Goal: Browse casually

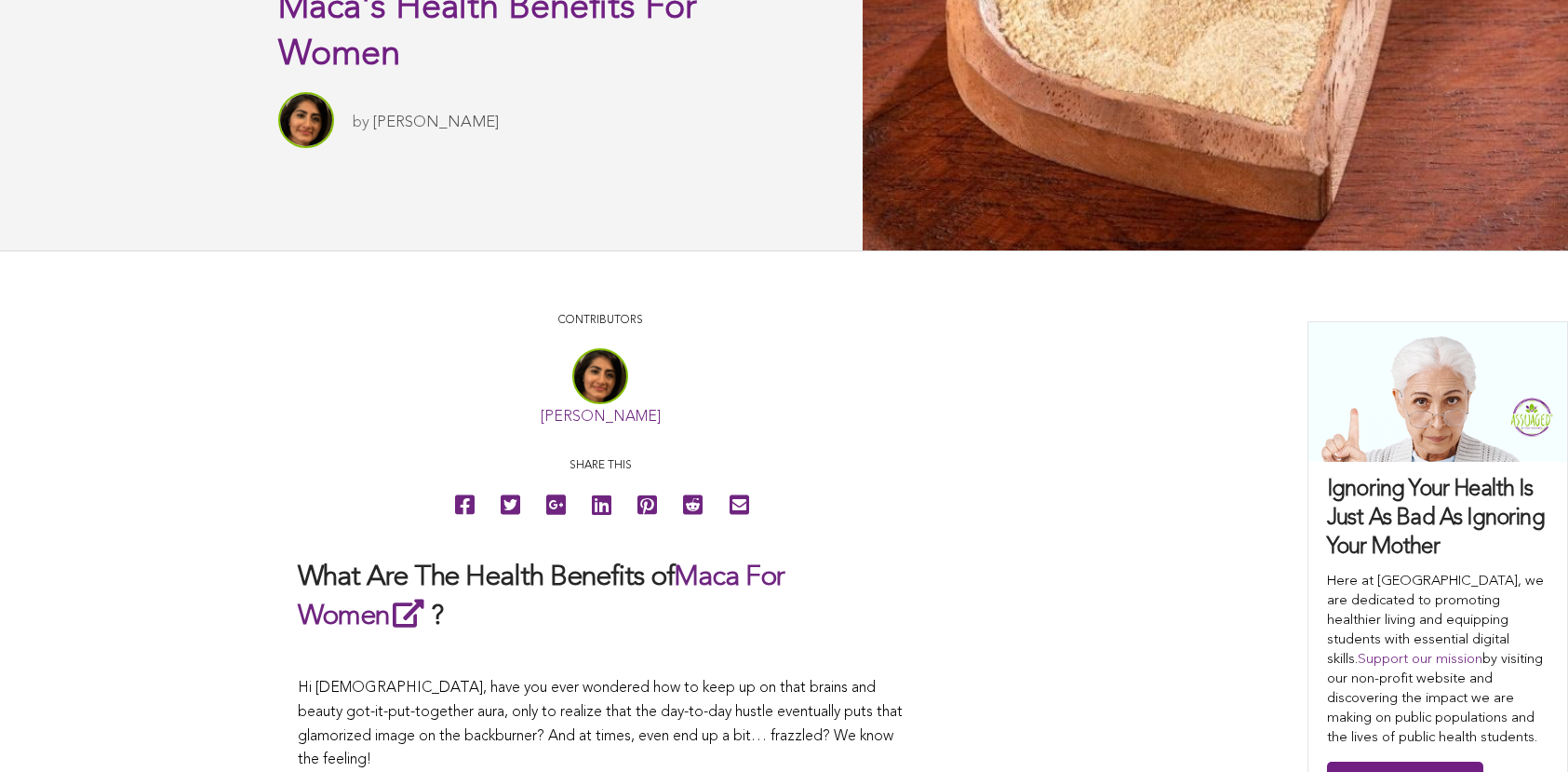
scroll to position [275, 0]
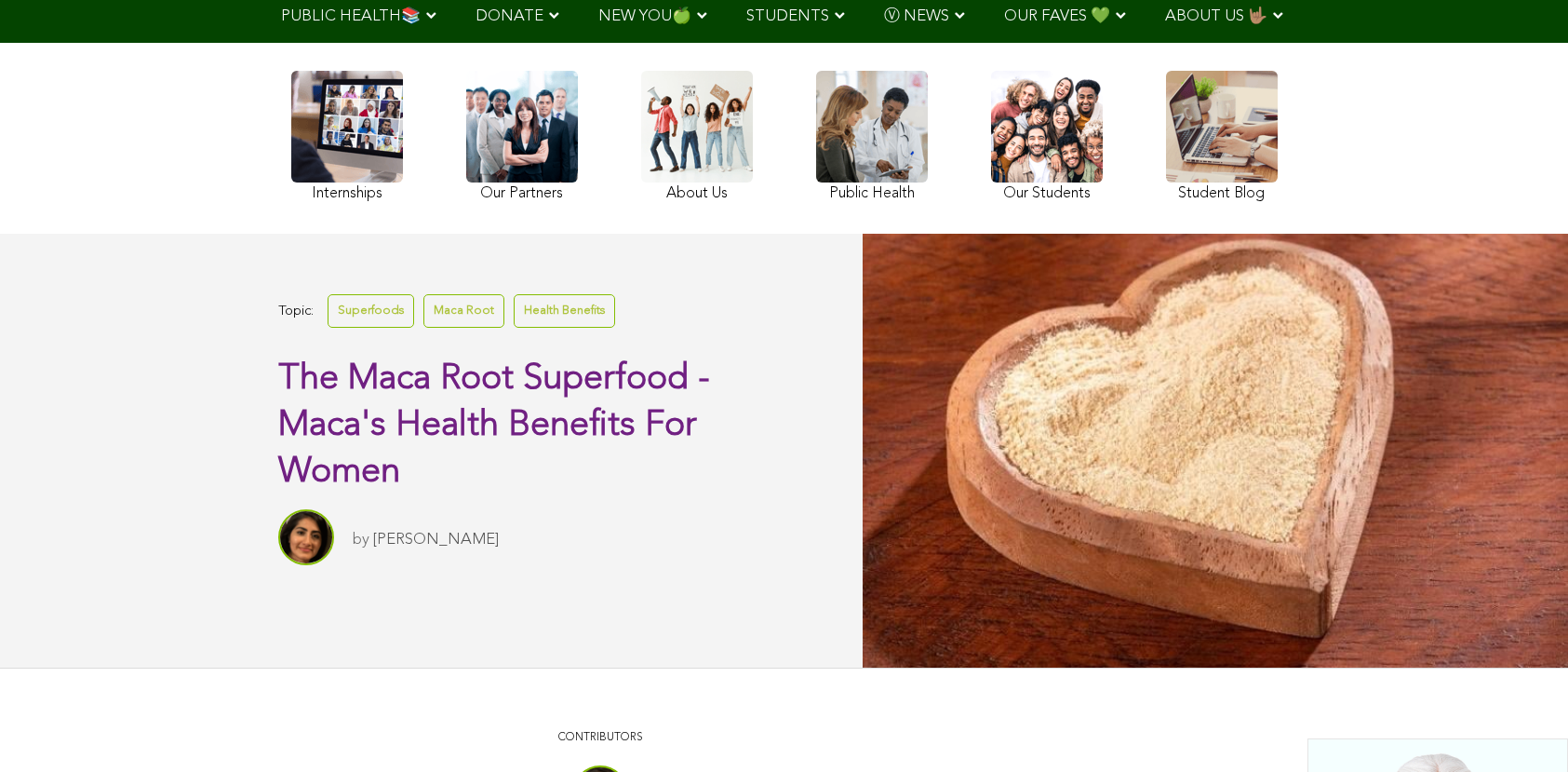
click at [1004, 16] on span "OUR FAVES 💚" at bounding box center [1057, 16] width 106 height 16
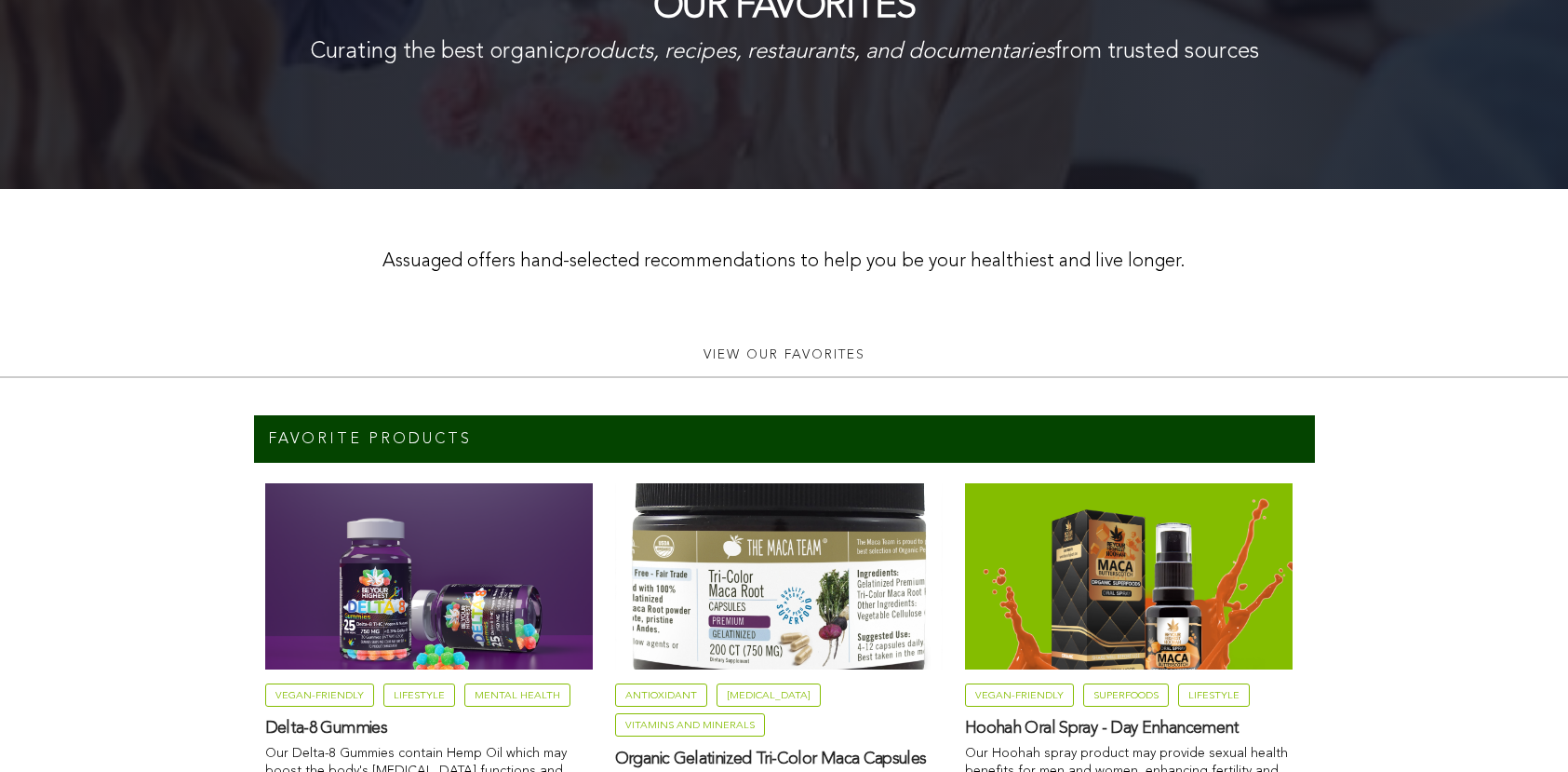
scroll to position [212, 0]
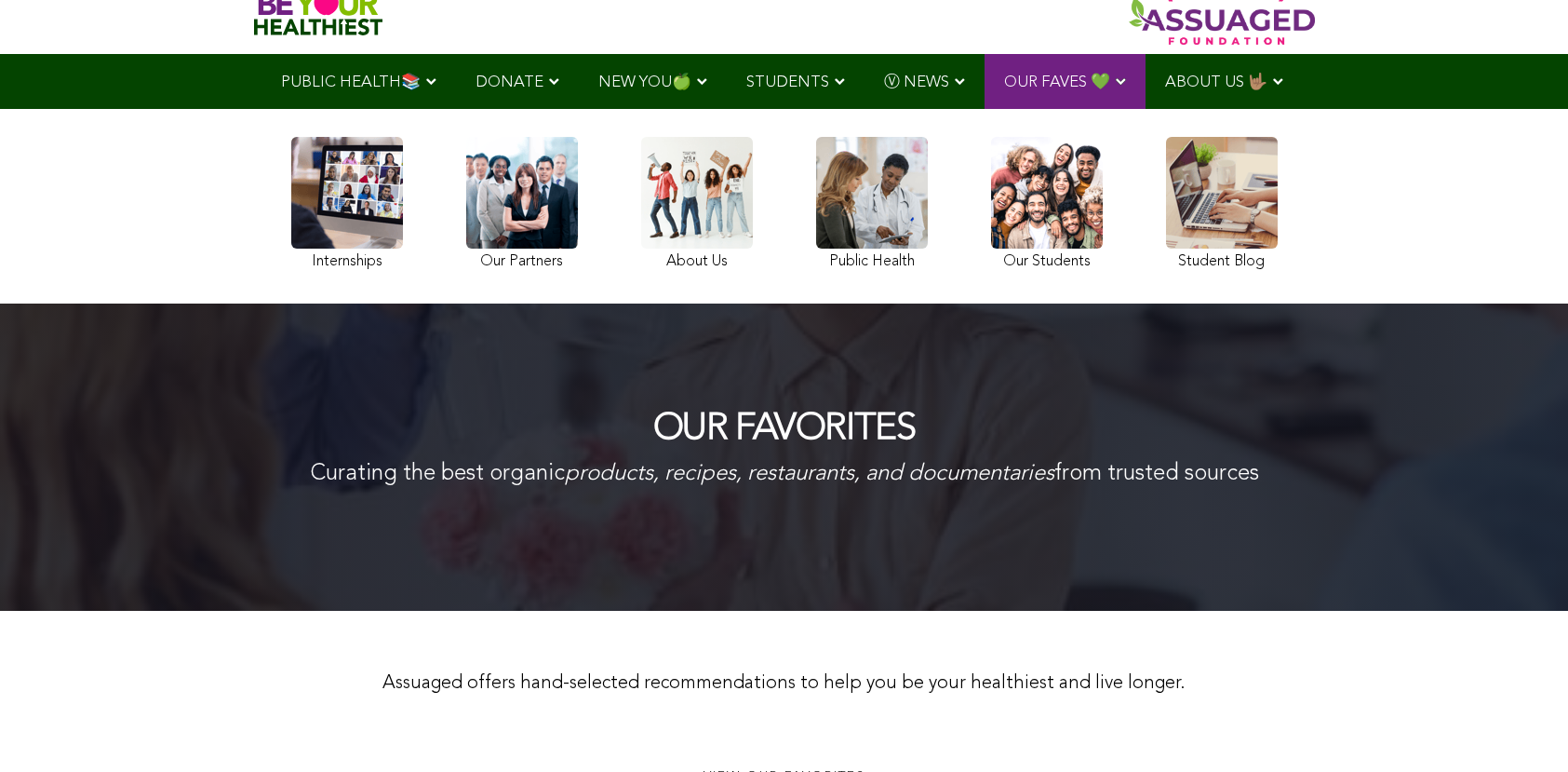
click at [292, 224] on link at bounding box center [348, 206] width 112 height 139
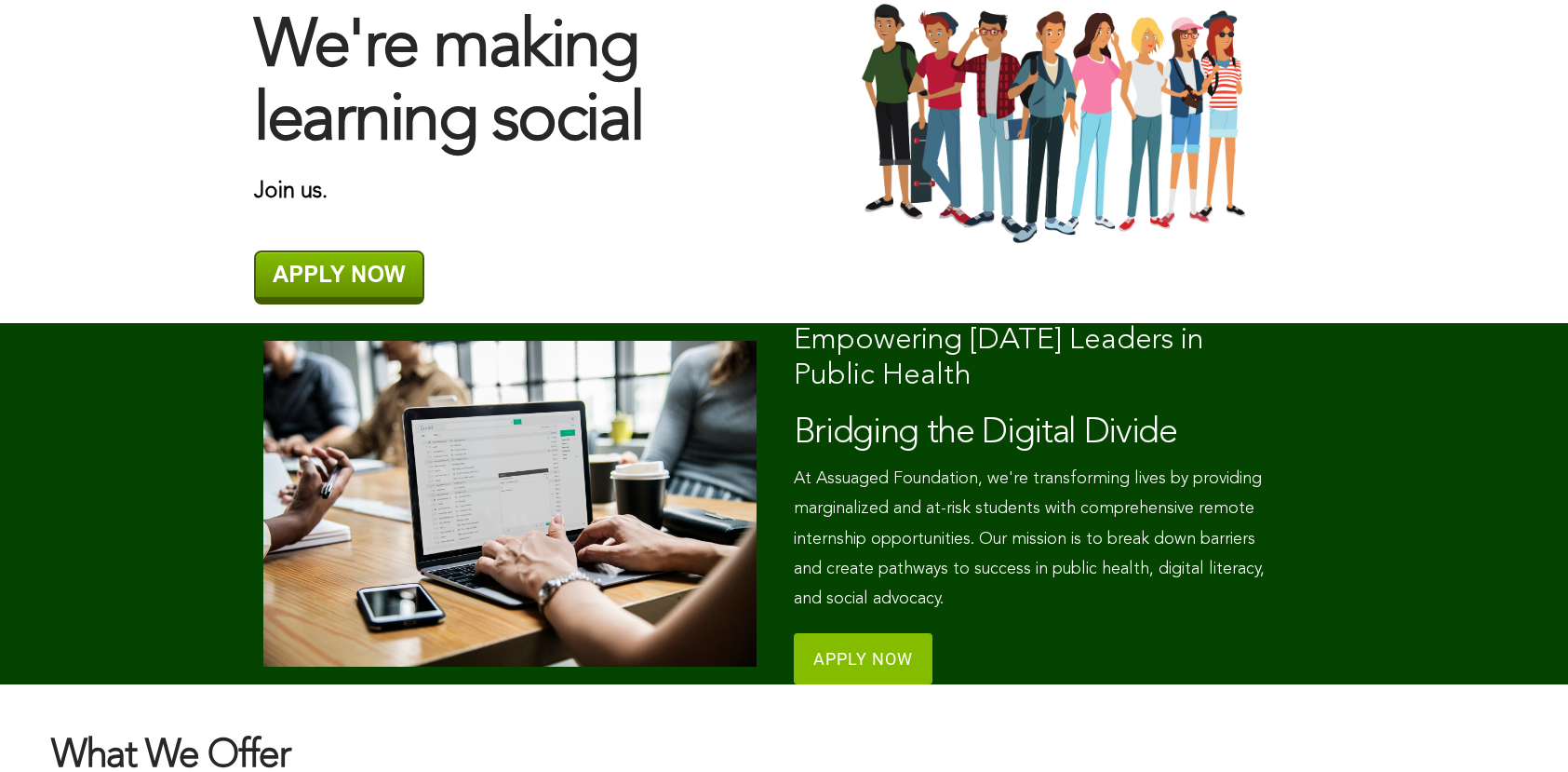
scroll to position [227, 0]
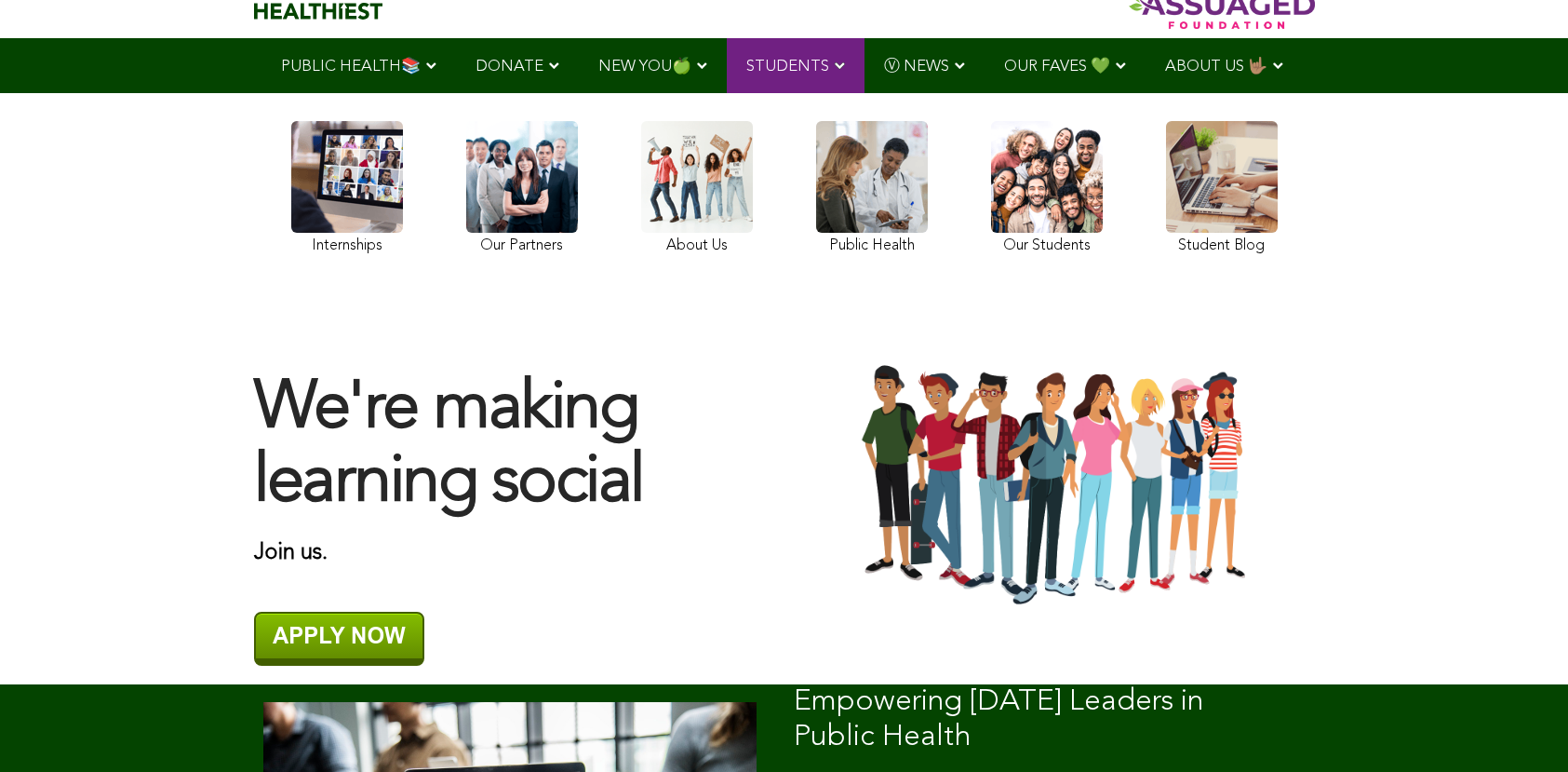
click at [1166, 211] on link at bounding box center [1222, 190] width 112 height 139
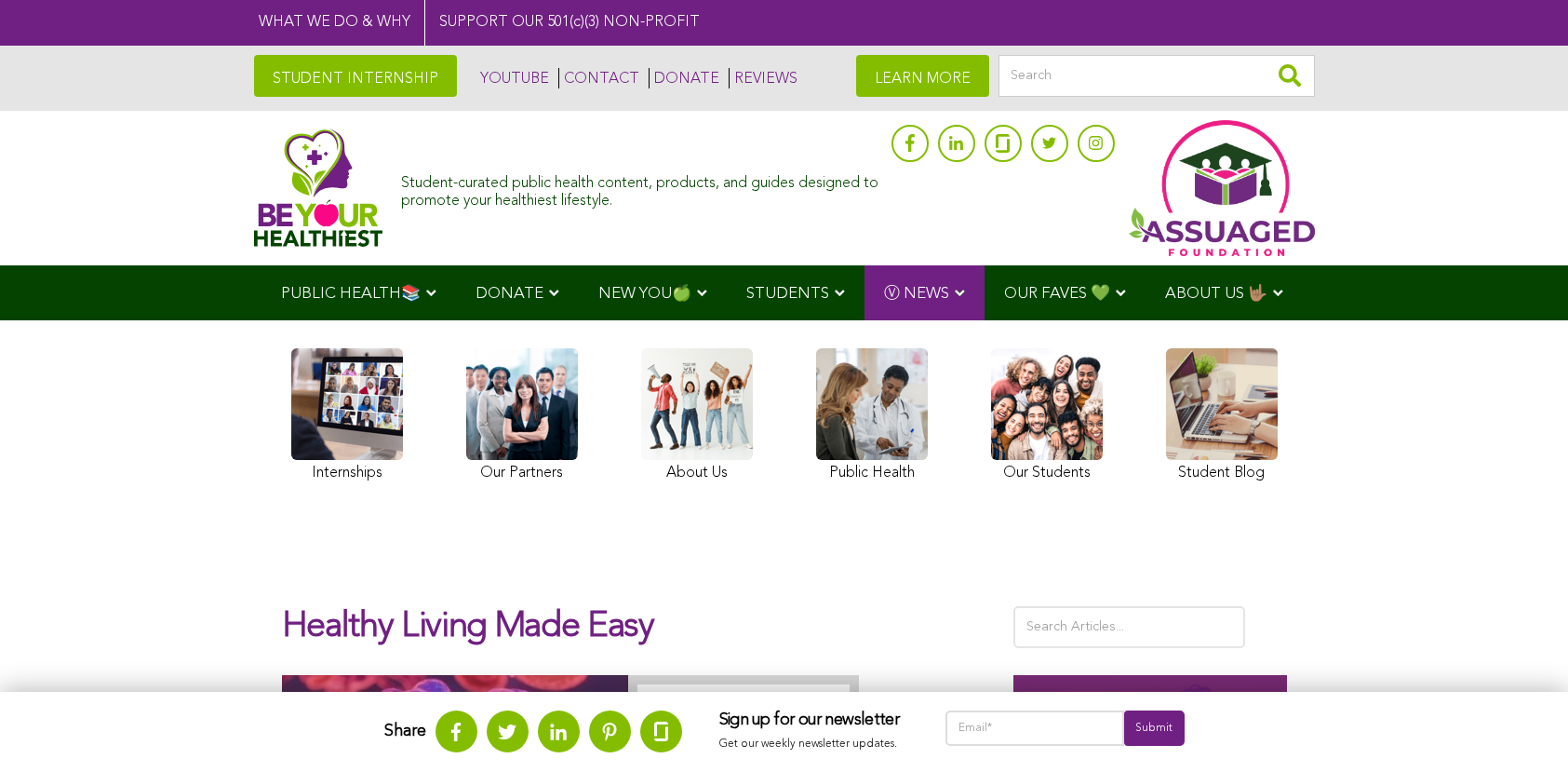
click at [254, 186] on img at bounding box center [319, 187] width 130 height 118
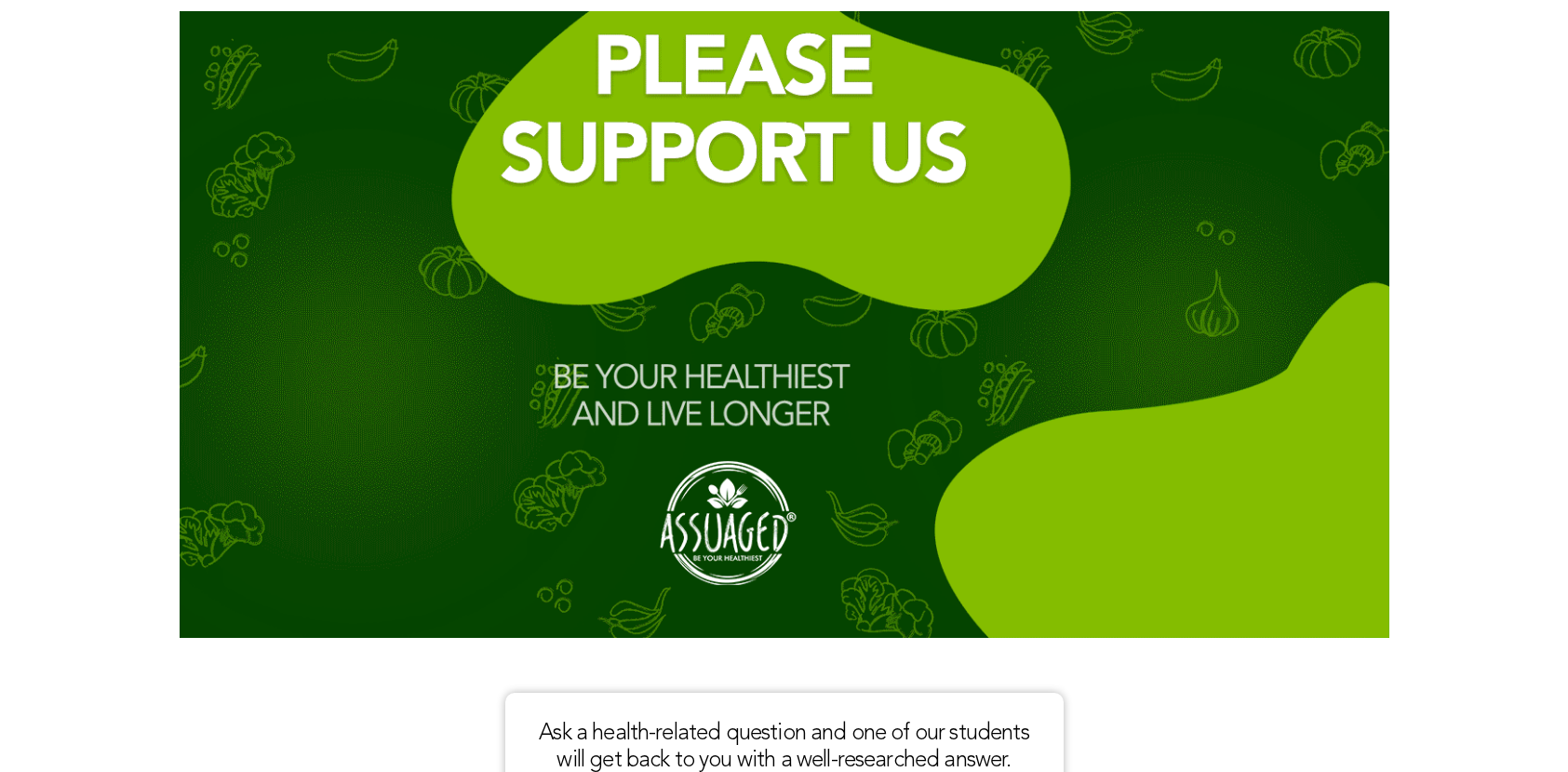
scroll to position [2943, 0]
